Goal: Find specific page/section: Find specific page/section

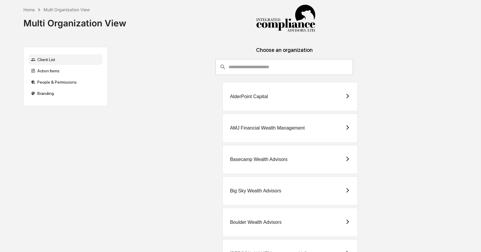
click at [238, 61] on input "consultant-dashboard__filter-organizations-search-bar" at bounding box center [291, 67] width 124 height 16
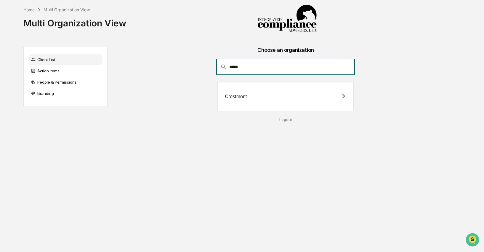
type input "*****"
click at [276, 95] on div "Crestmont" at bounding box center [286, 96] width 136 height 29
